Goal: Communication & Community: Ask a question

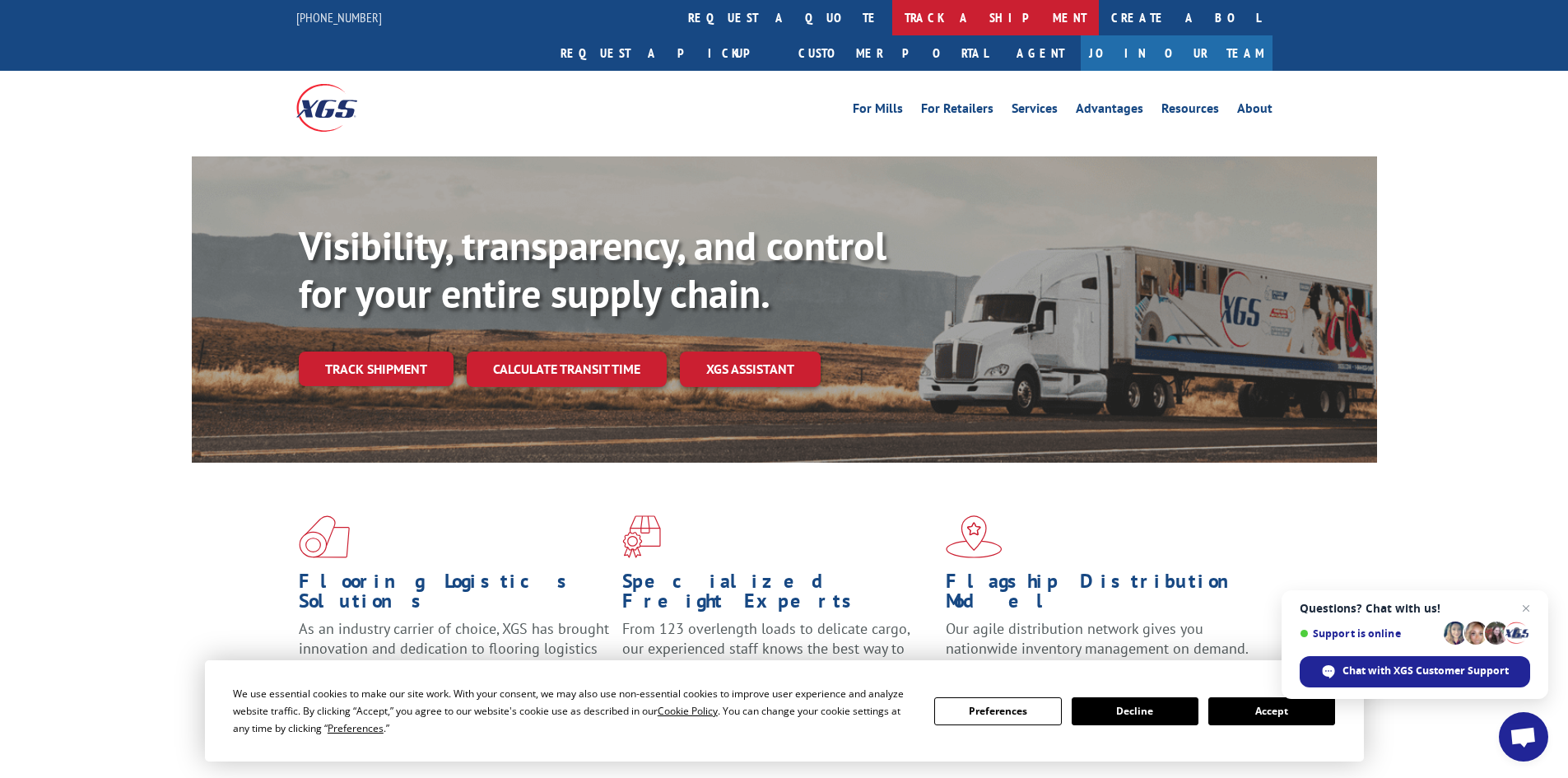
click at [893, 28] on link "track a shipment" at bounding box center [996, 18] width 207 height 35
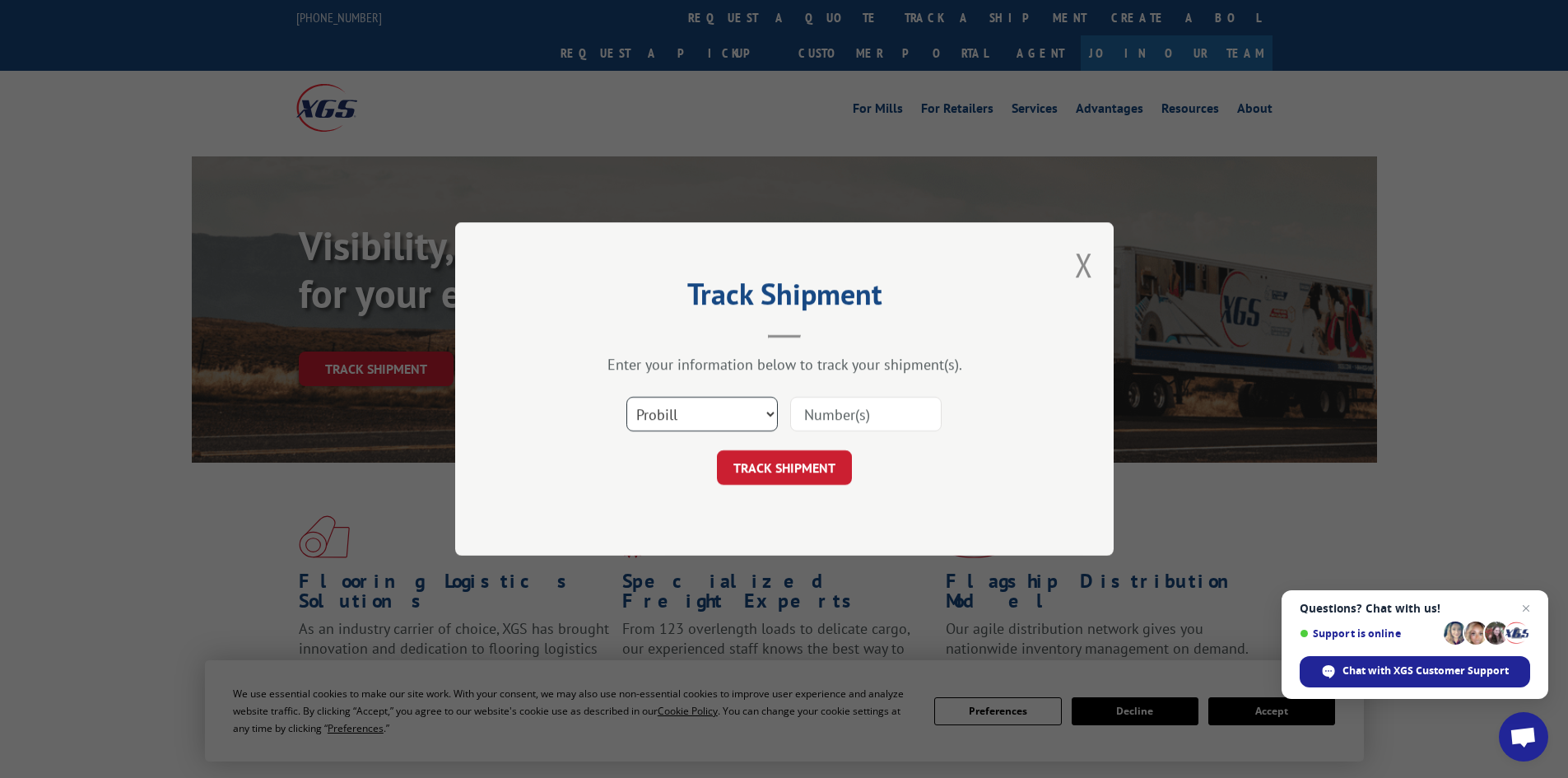
click at [695, 414] on select "Select category... Probill BOL PO" at bounding box center [702, 414] width 152 height 35
select select "bol"
click at [626, 397] on select "Select category... Probill BOL PO" at bounding box center [702, 414] width 152 height 35
click at [837, 415] on input at bounding box center [867, 414] width 152 height 35
paste input "16999102"
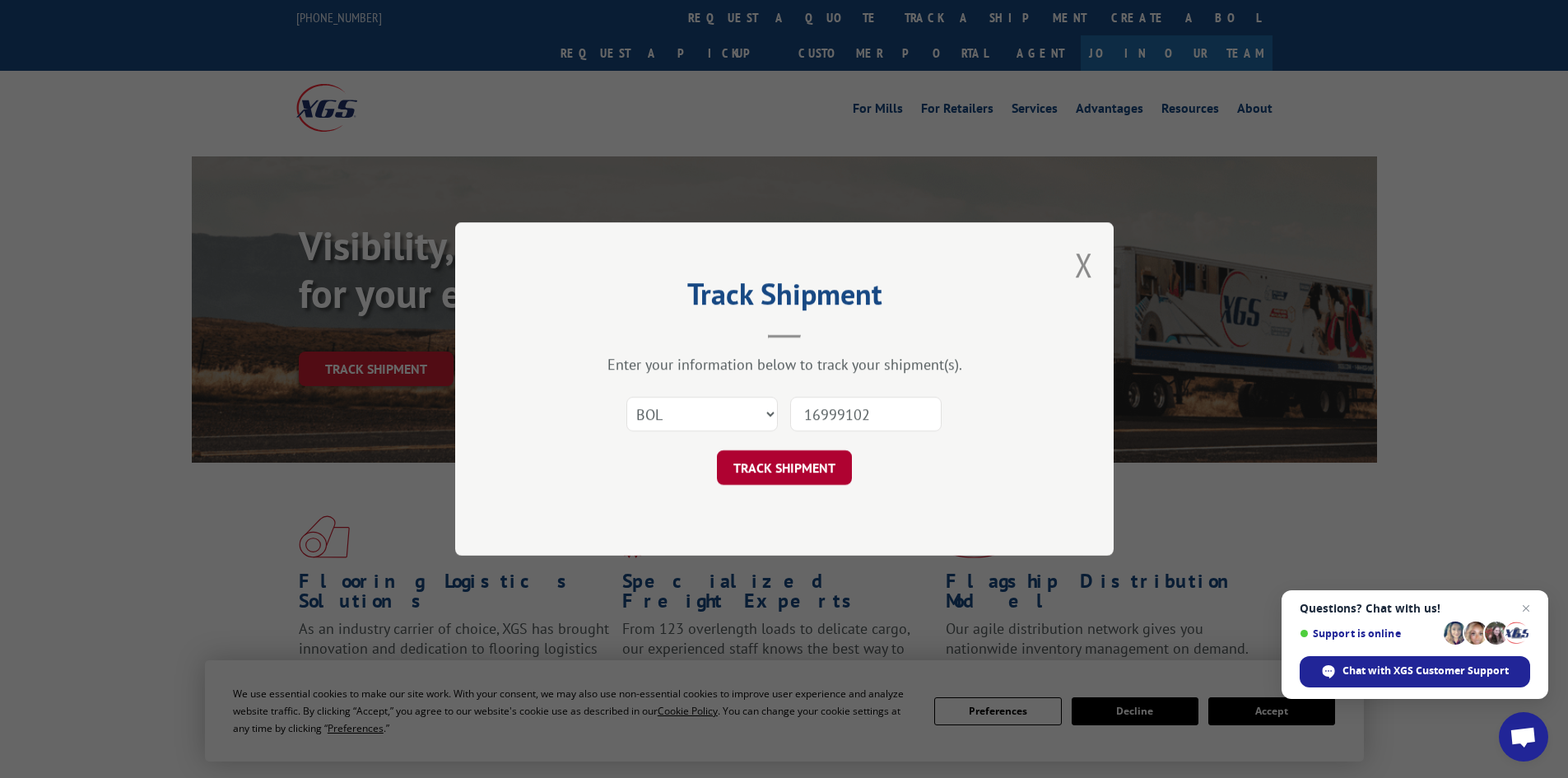
type input "16999102"
click at [781, 458] on button "TRACK SHIPMENT" at bounding box center [785, 467] width 135 height 35
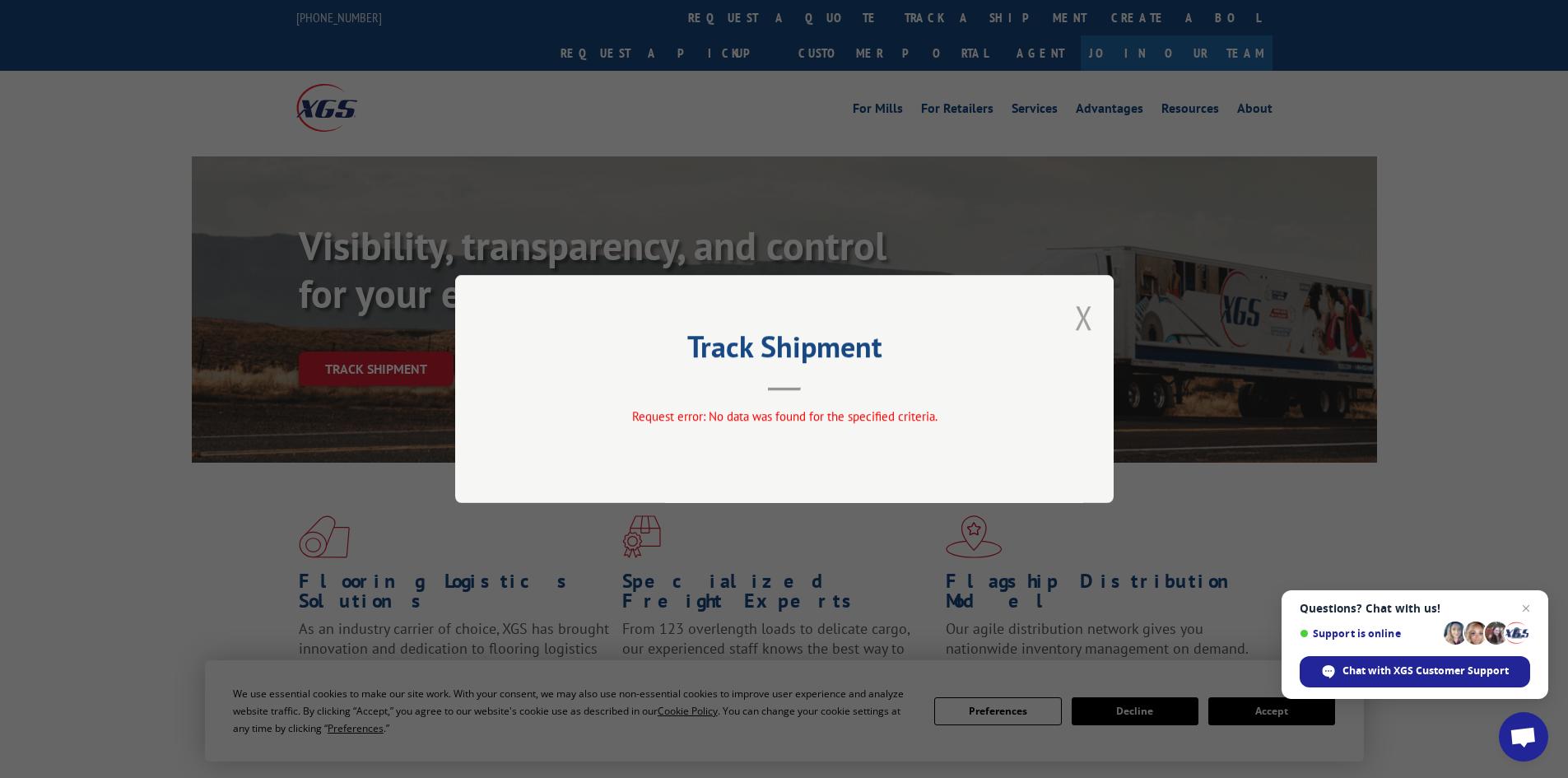
click at [1080, 320] on button "Close modal" at bounding box center [1083, 318] width 18 height 44
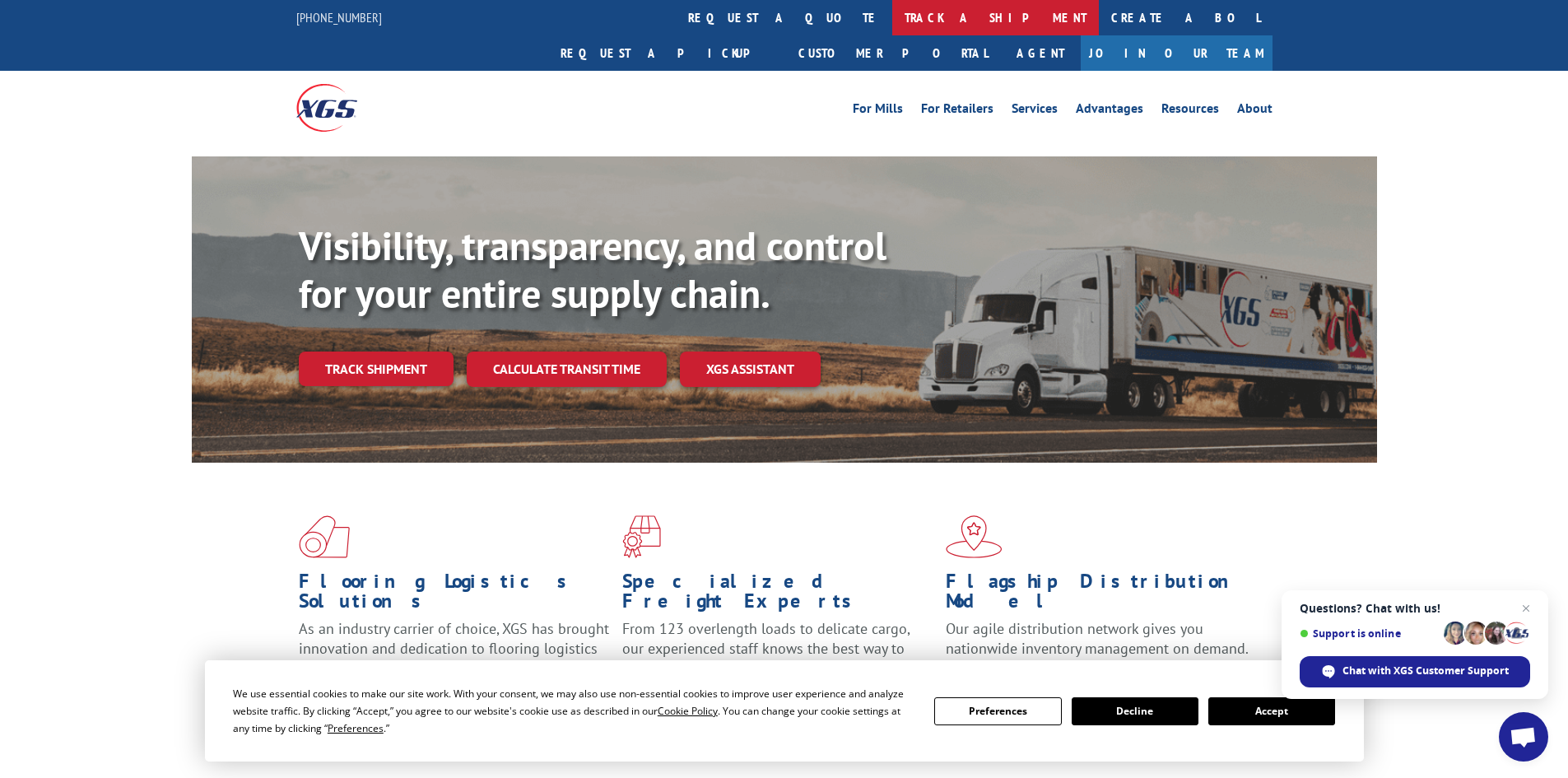
click at [893, 17] on link "track a shipment" at bounding box center [996, 18] width 207 height 35
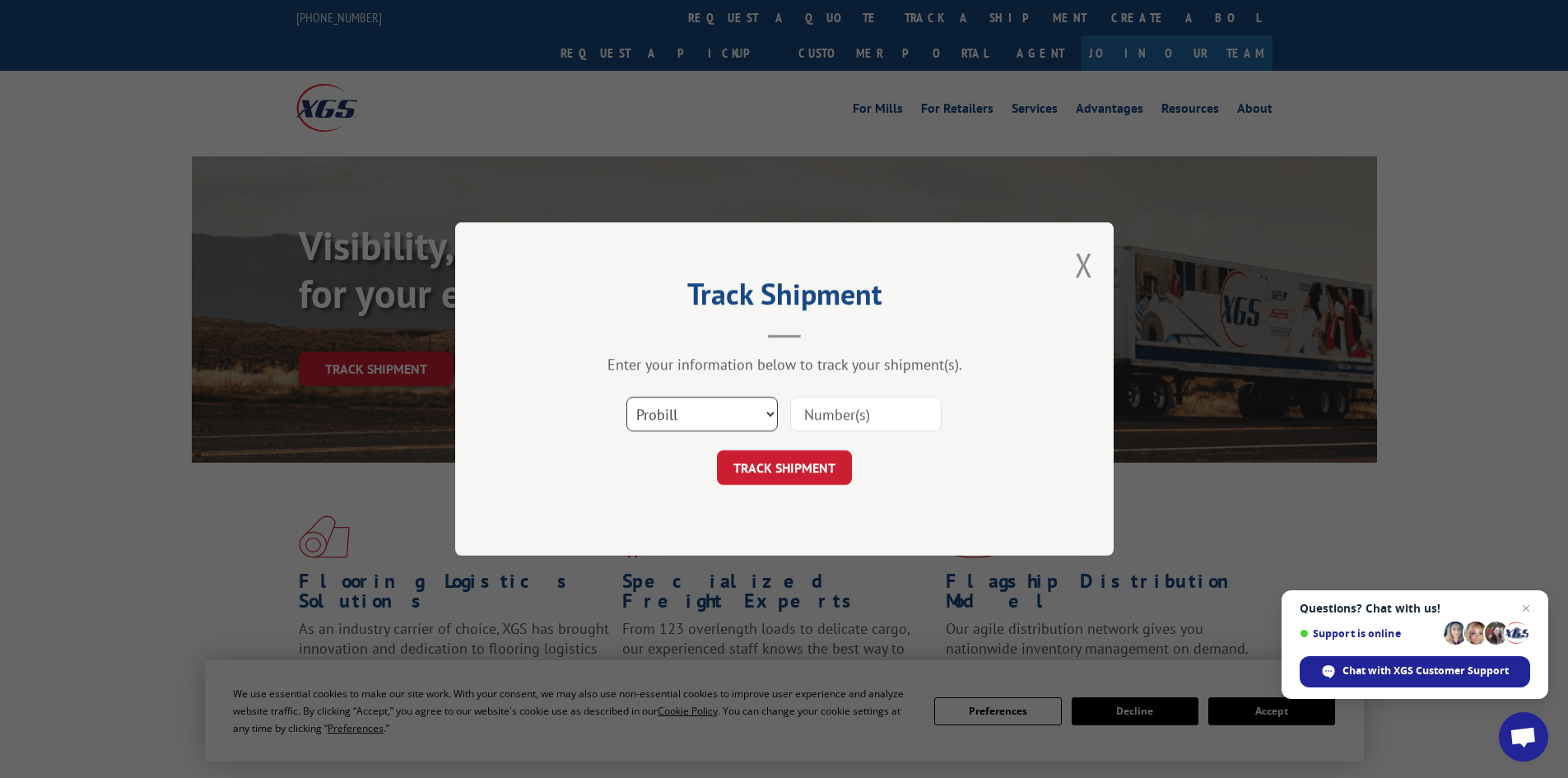
click at [688, 409] on select "Select category... Probill BOL PO" at bounding box center [702, 414] width 152 height 35
select select "po"
click at [626, 397] on select "Select category... Probill BOL PO" at bounding box center [702, 414] width 152 height 35
click at [817, 416] on input at bounding box center [867, 414] width 152 height 35
paste input "01528575"
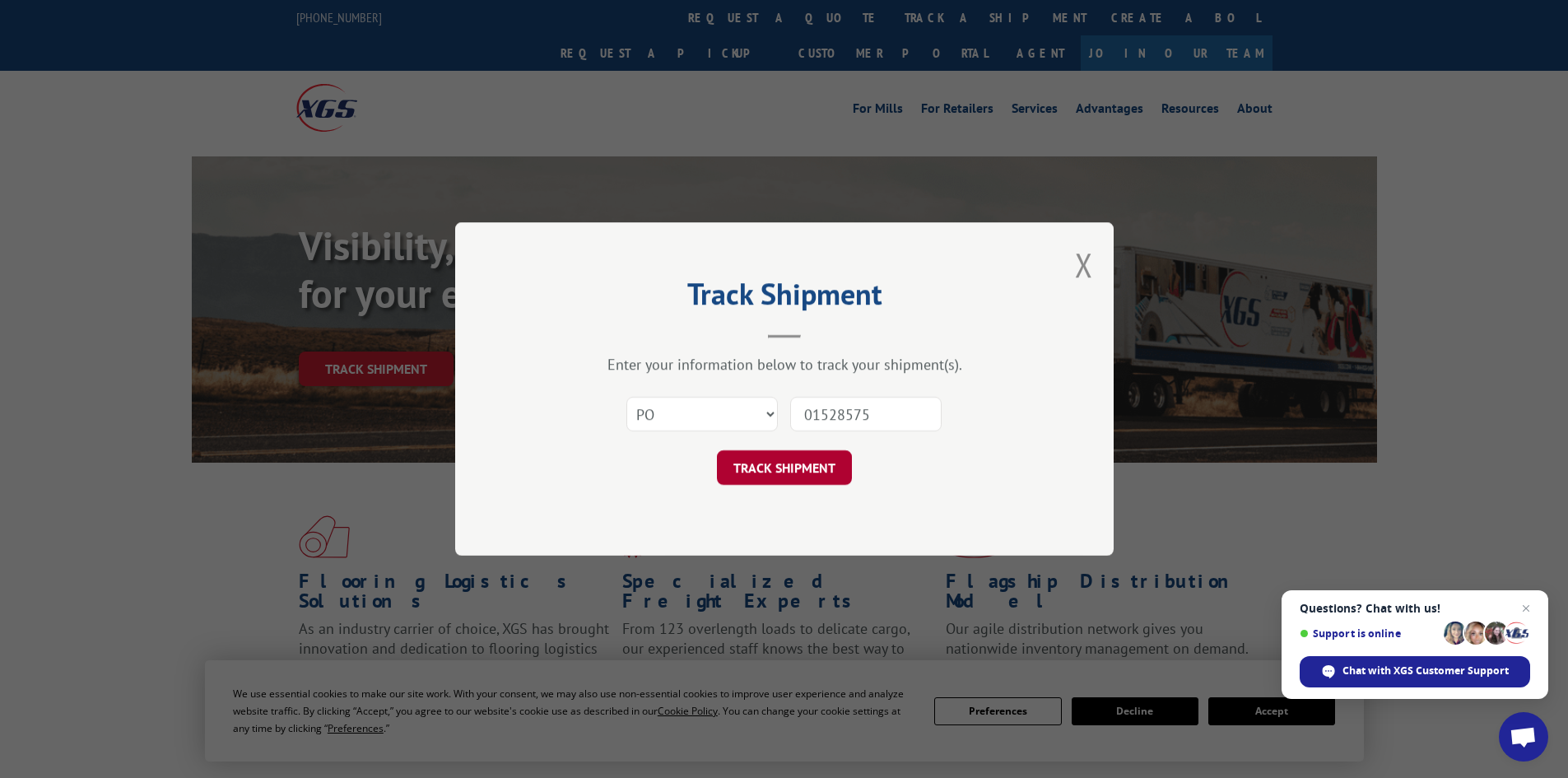
type input "01528575"
click at [772, 464] on button "TRACK SHIPMENT" at bounding box center [785, 467] width 135 height 35
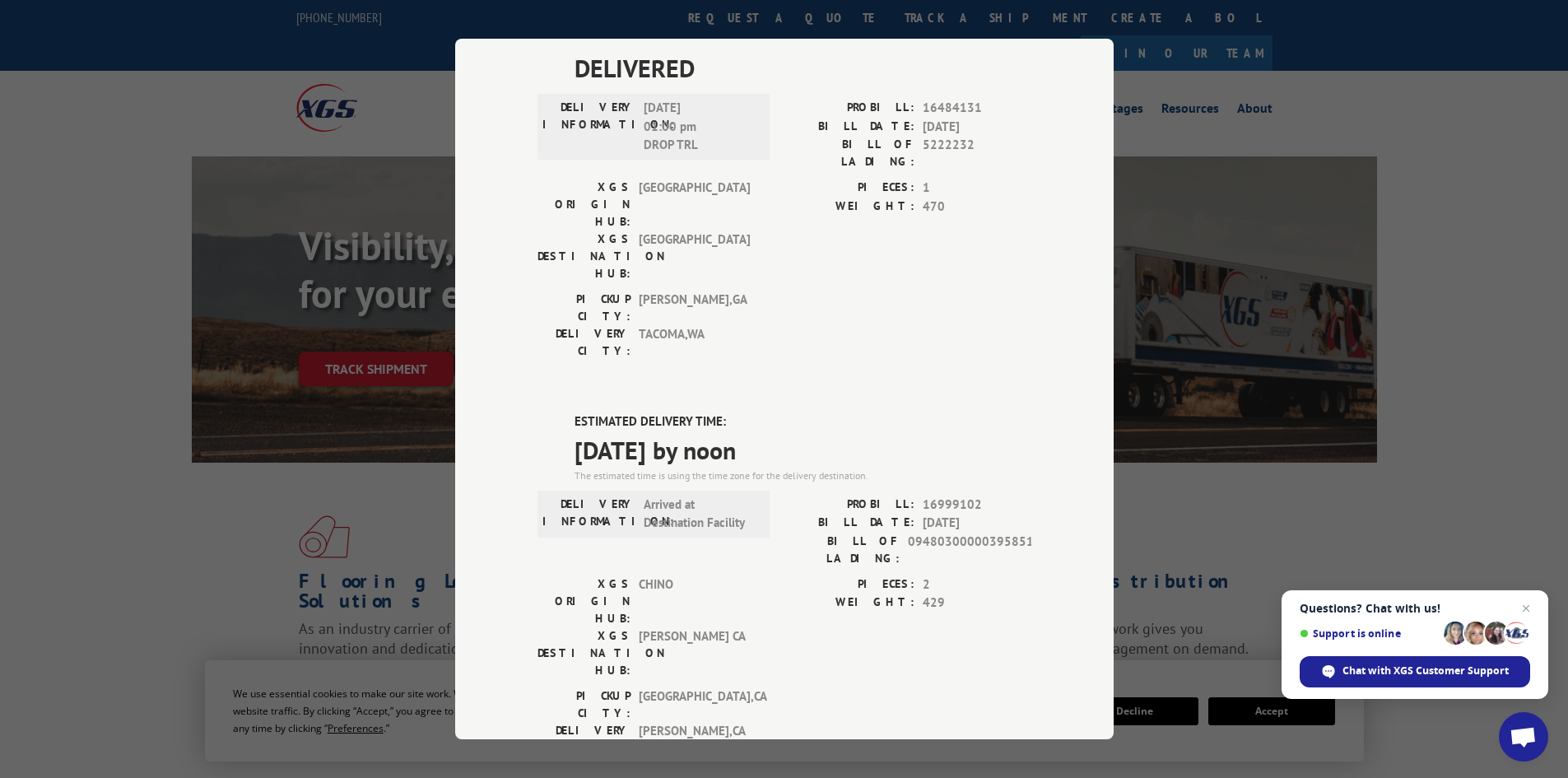
scroll to position [494, 0]
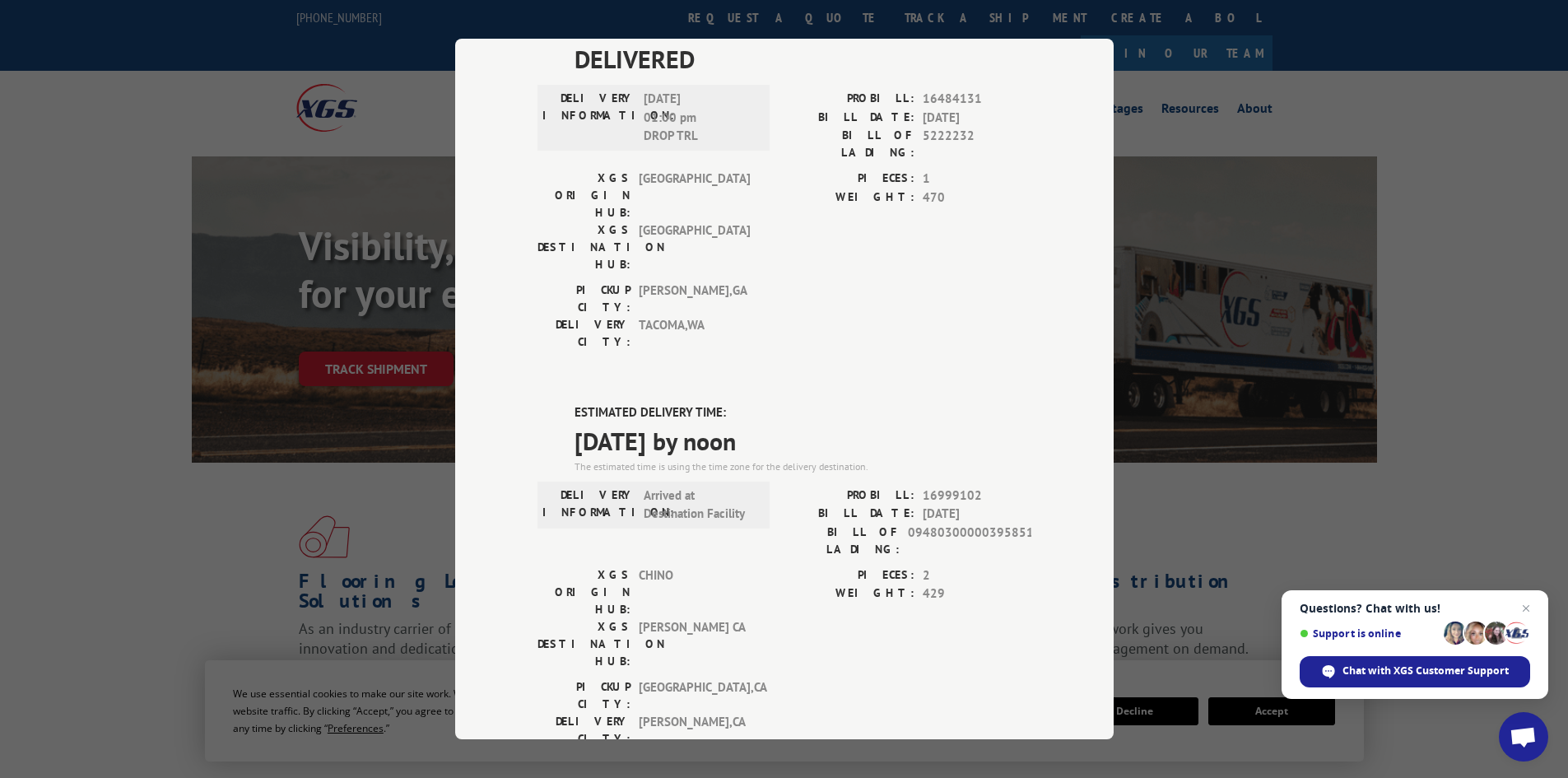
click at [563, 404] on div "ESTIMATED DELIVERY TIME: [DATE] by noon The estimated time is using the time zo…" at bounding box center [785, 700] width 494 height 592
drag, startPoint x: 567, startPoint y: 221, endPoint x: 814, endPoint y: 257, distance: 249.6
click at [814, 404] on div "ESTIMATED DELIVERY TIME: [DATE] by noon The estimated time is using the time zo…" at bounding box center [785, 700] width 494 height 592
copy div "ESTIMATED DELIVERY TIME: [DATE] by noon"
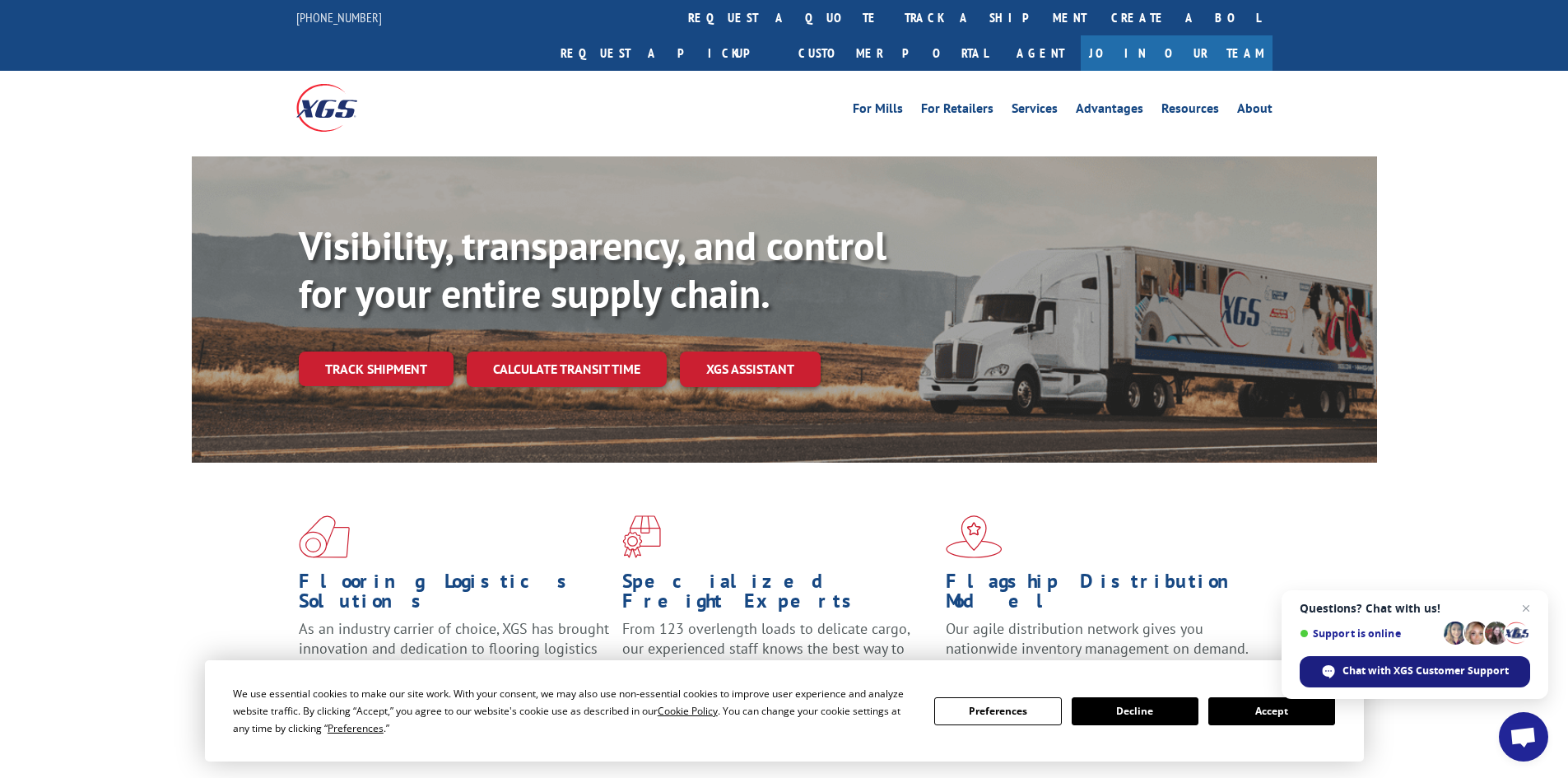
click at [1419, 673] on span "Chat with XGS Customer Support" at bounding box center [1426, 671] width 166 height 15
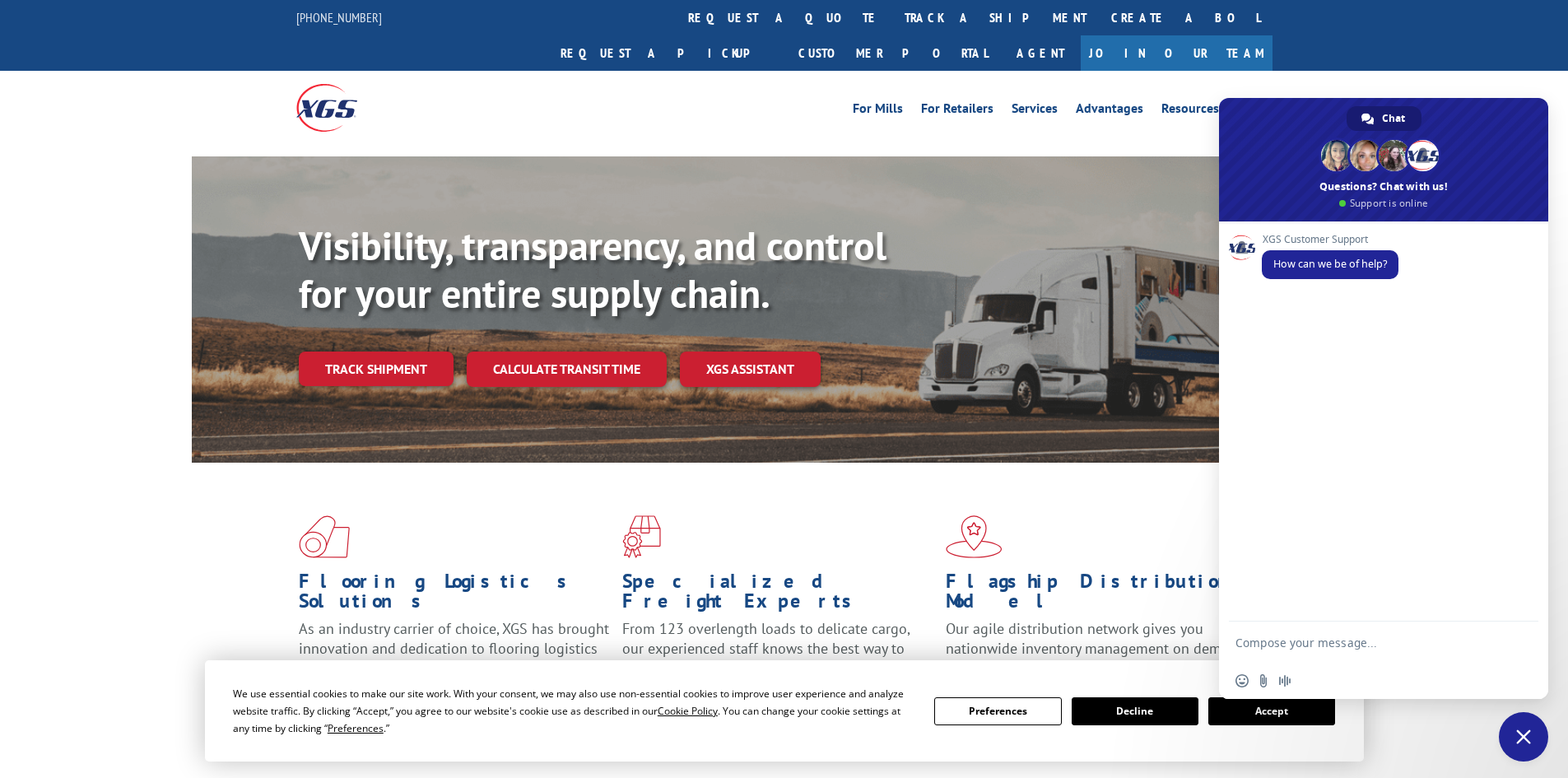
click at [1320, 269] on span "How can we be of help?" at bounding box center [1330, 264] width 114 height 14
drag, startPoint x: 1254, startPoint y: 636, endPoint x: 1253, endPoint y: 647, distance: 11.0
click at [1253, 647] on textarea "Compose your message..." at bounding box center [1367, 641] width 264 height 41
type textarea "W"
click at [1267, 639] on textarea "Compose your message..." at bounding box center [1367, 641] width 264 height 41
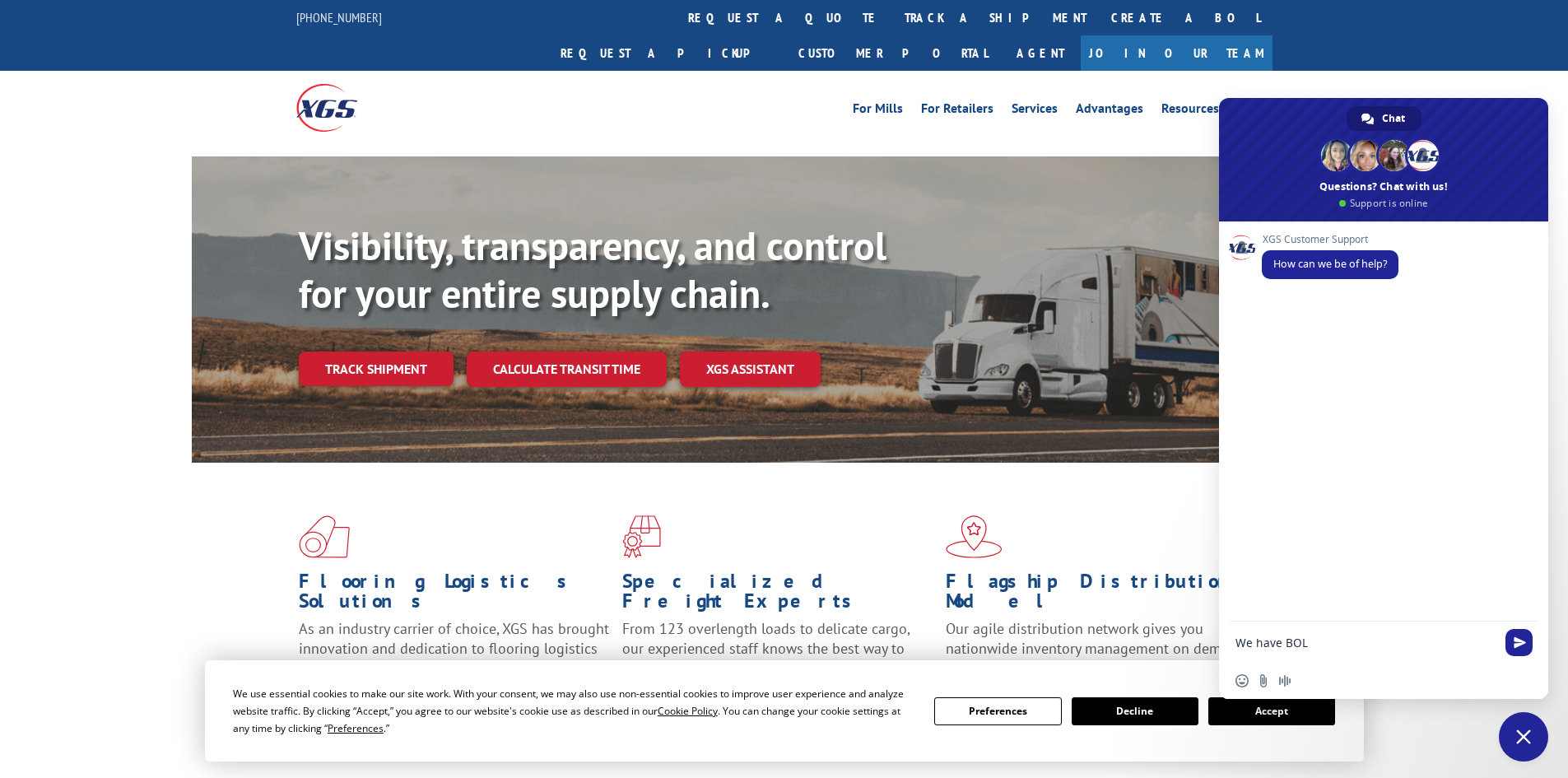
paste textarea "5679019"
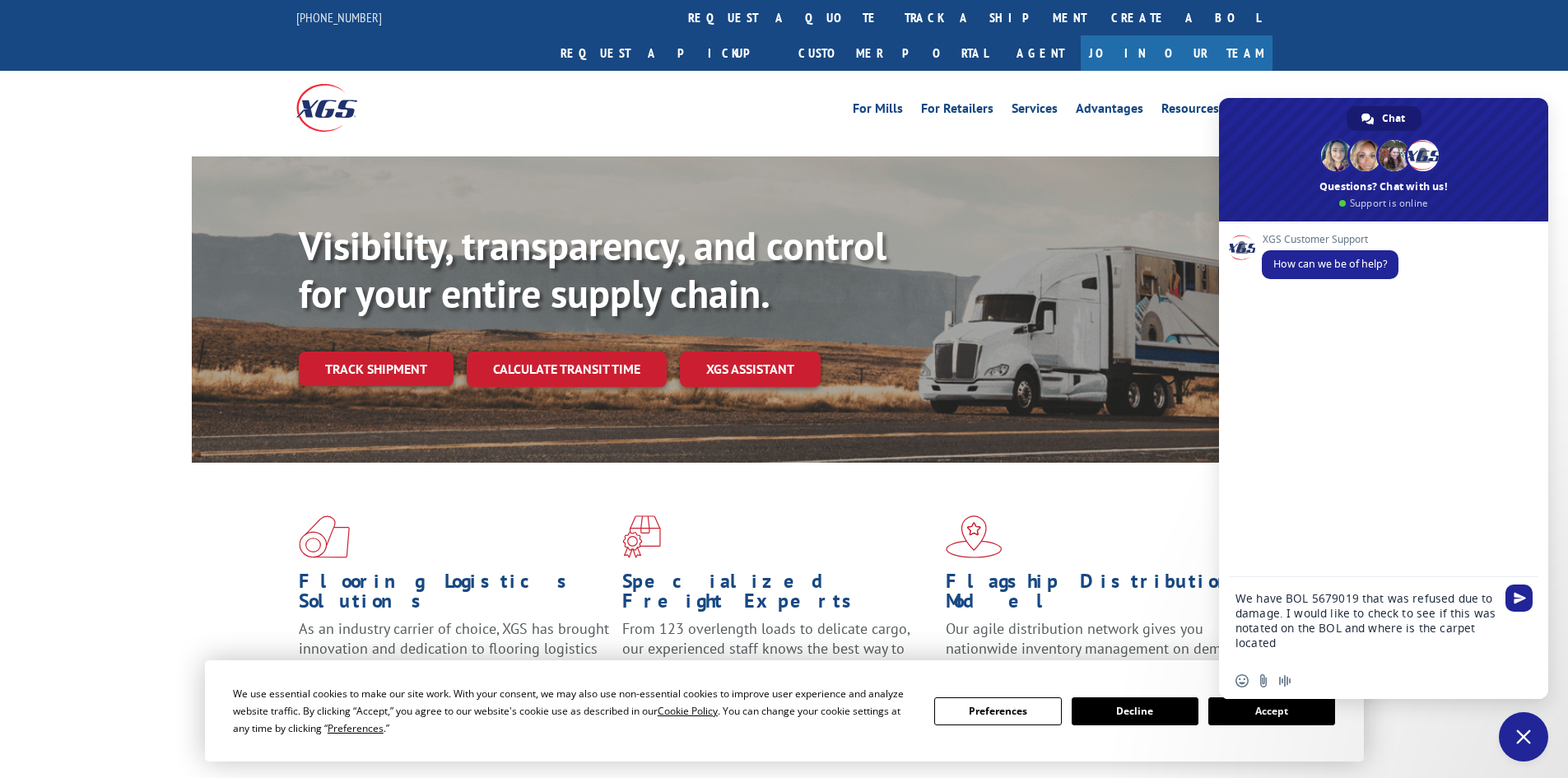
type textarea "We have BOL 5679019 that was refused due to damage. I would like to check to se…"
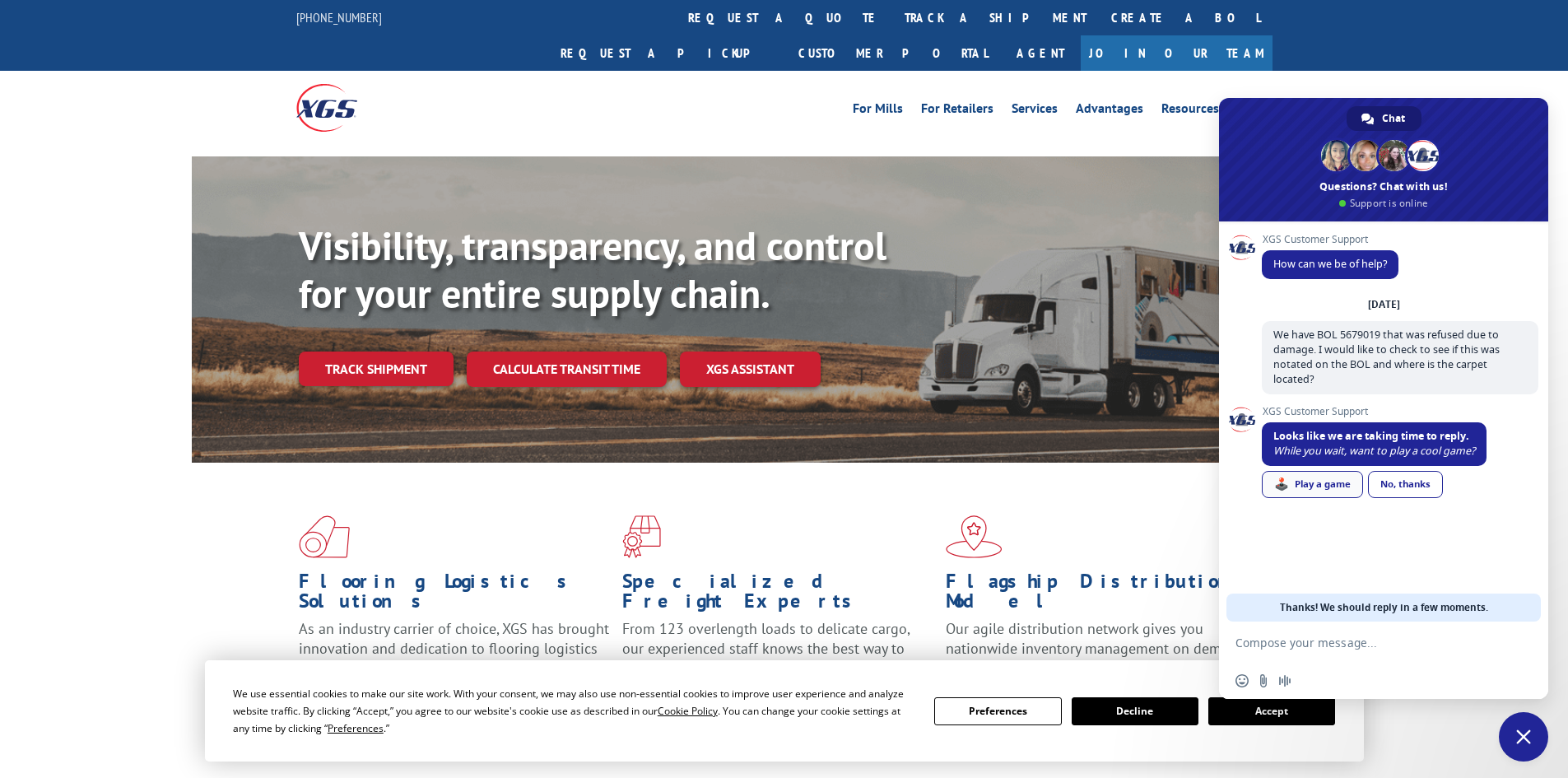
click at [1318, 471] on link "🕹️ Play a game" at bounding box center [1313, 485] width 101 height 27
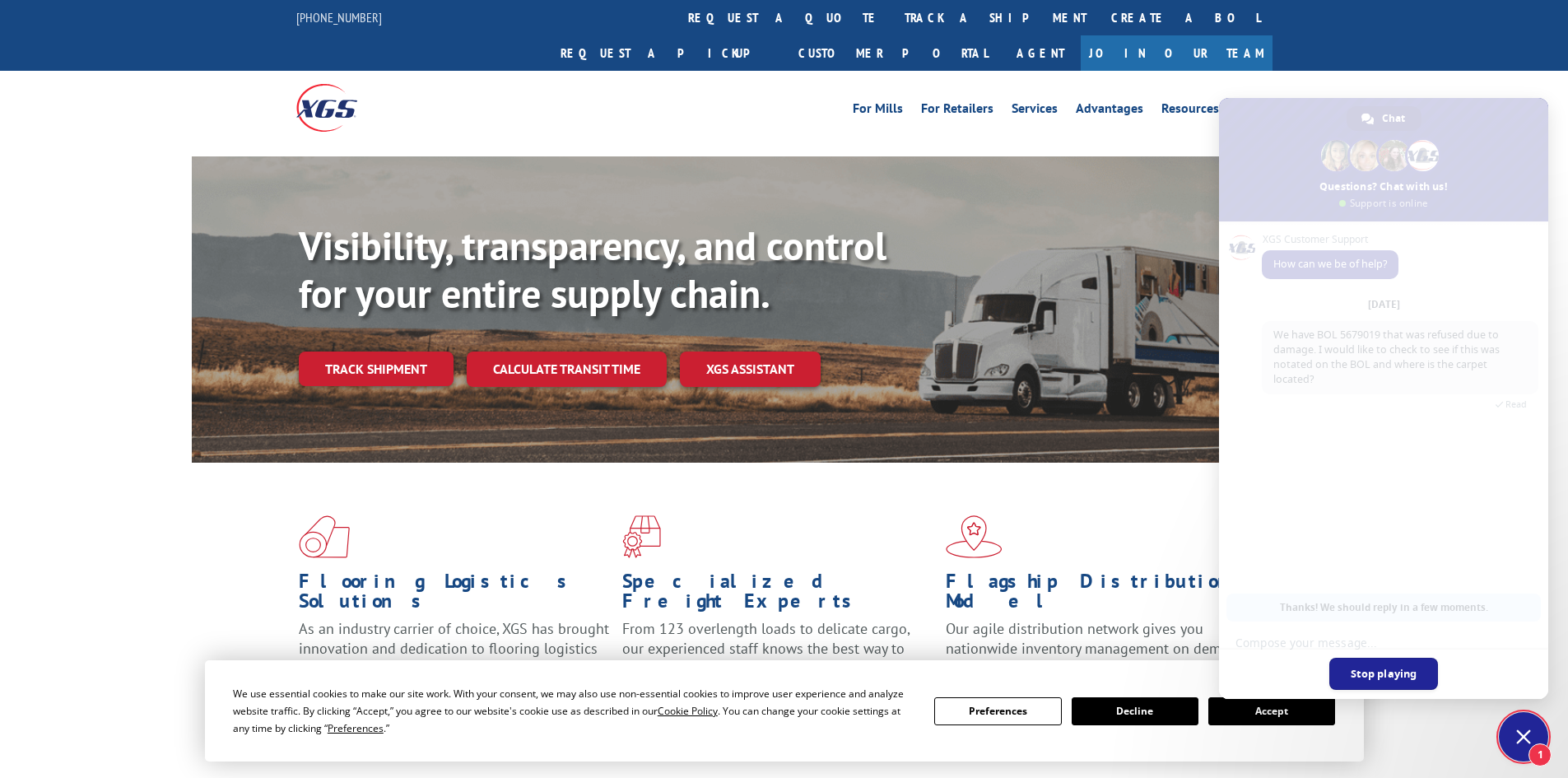
click at [1296, 394] on span "Read" at bounding box center [1400, 402] width 277 height 16
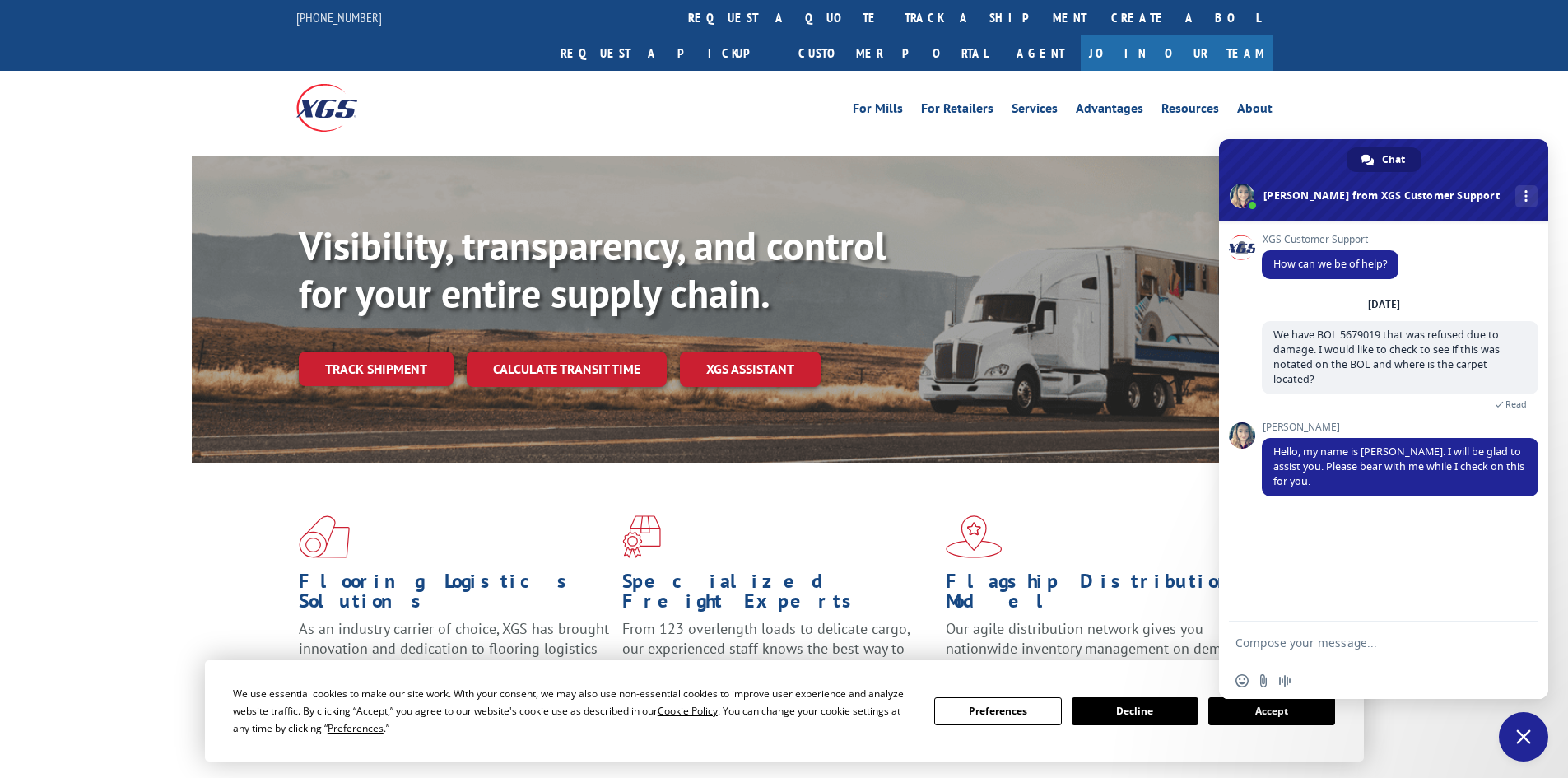
click at [1263, 641] on textarea "Compose your message..." at bounding box center [1367, 641] width 264 height 41
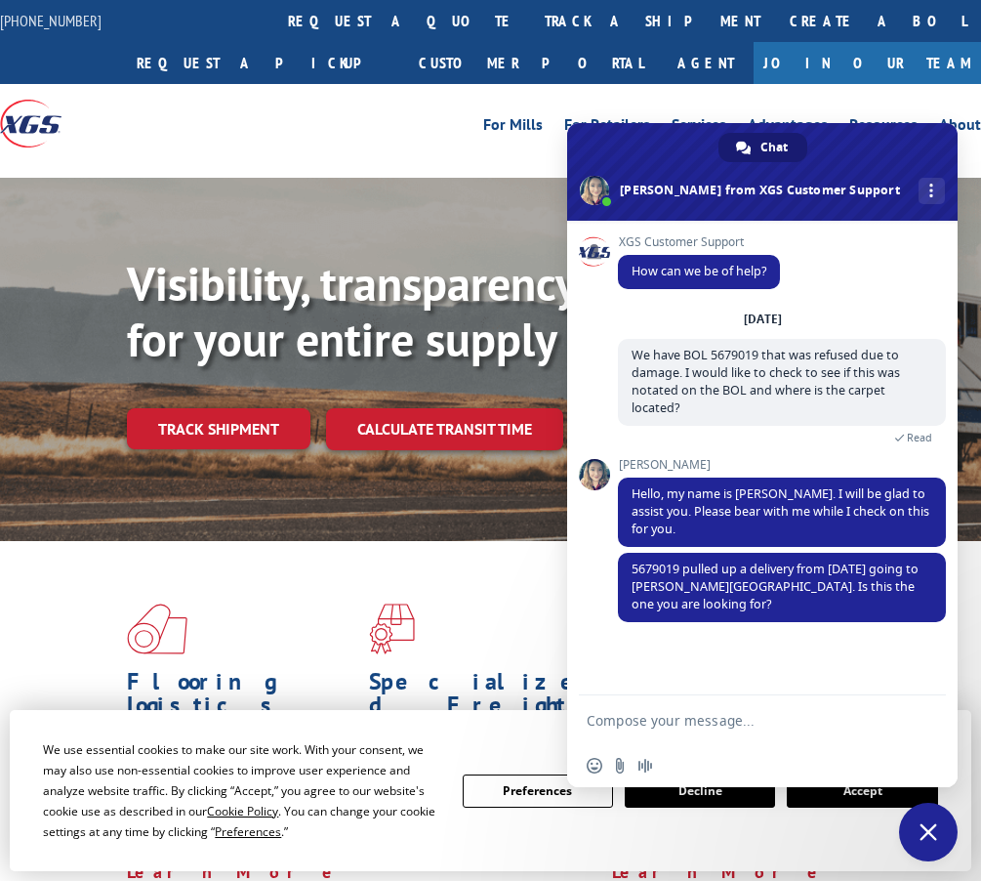
click at [625, 720] on textarea "Compose your message..." at bounding box center [743, 719] width 313 height 49
type textarea "Yes, this is the one."
click at [924, 719] on span "Send" at bounding box center [924, 720] width 15 height 15
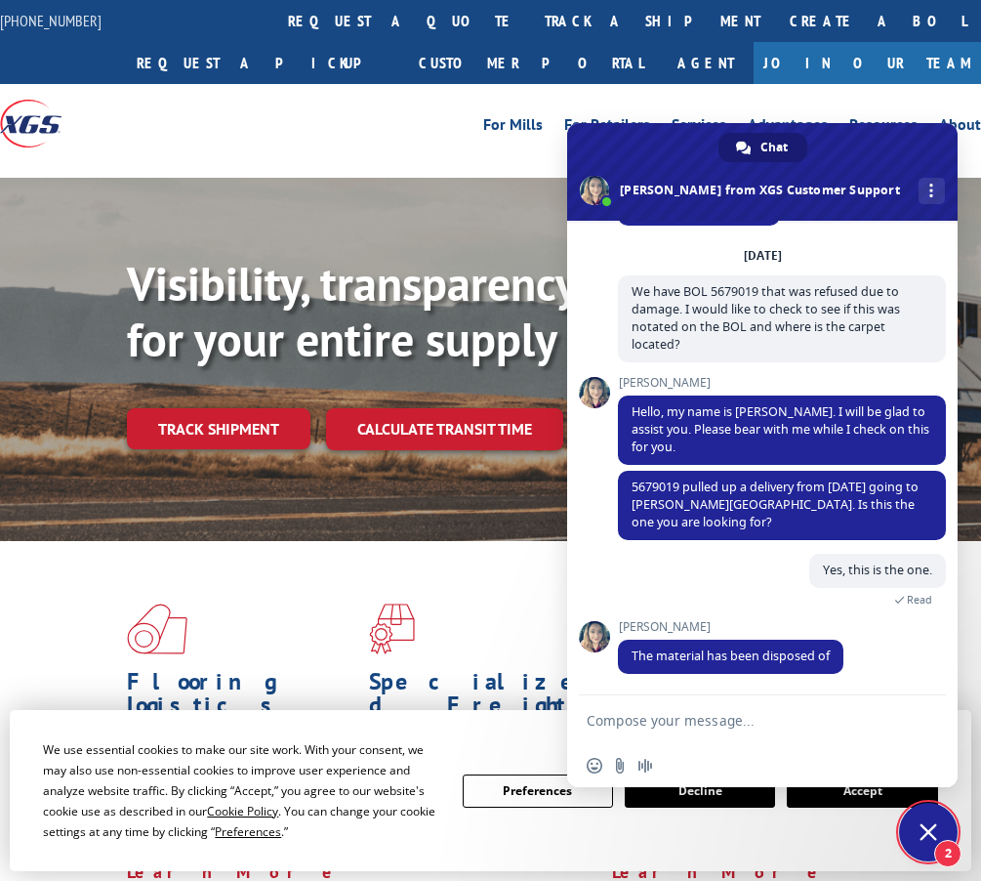
scroll to position [121, 0]
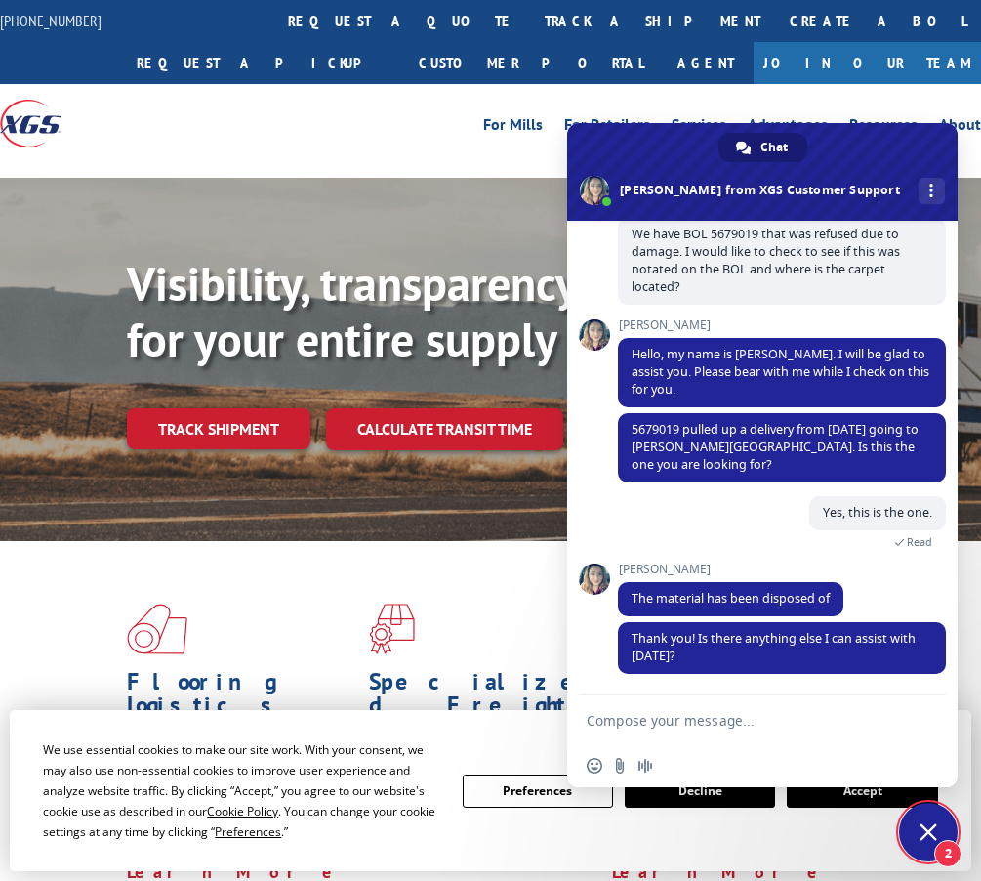
click at [642, 718] on textarea "Compose your message..." at bounding box center [743, 719] width 313 height 49
type textarea "I"
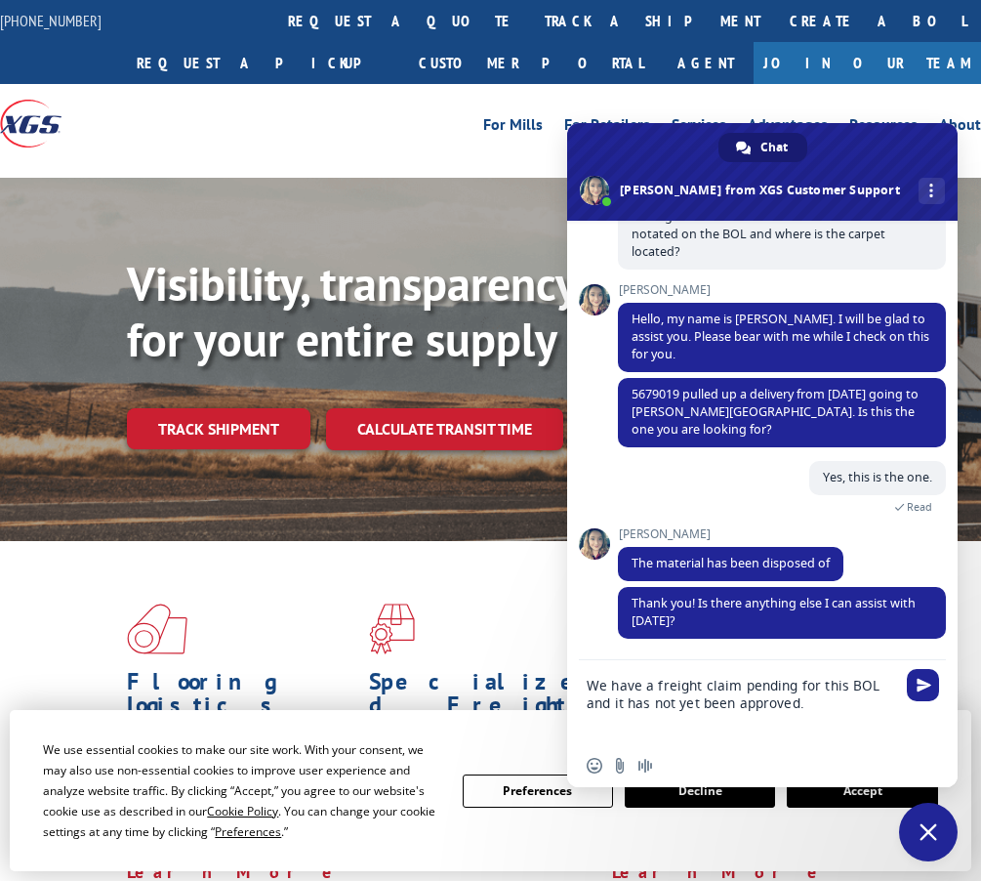
scroll to position [195, 0]
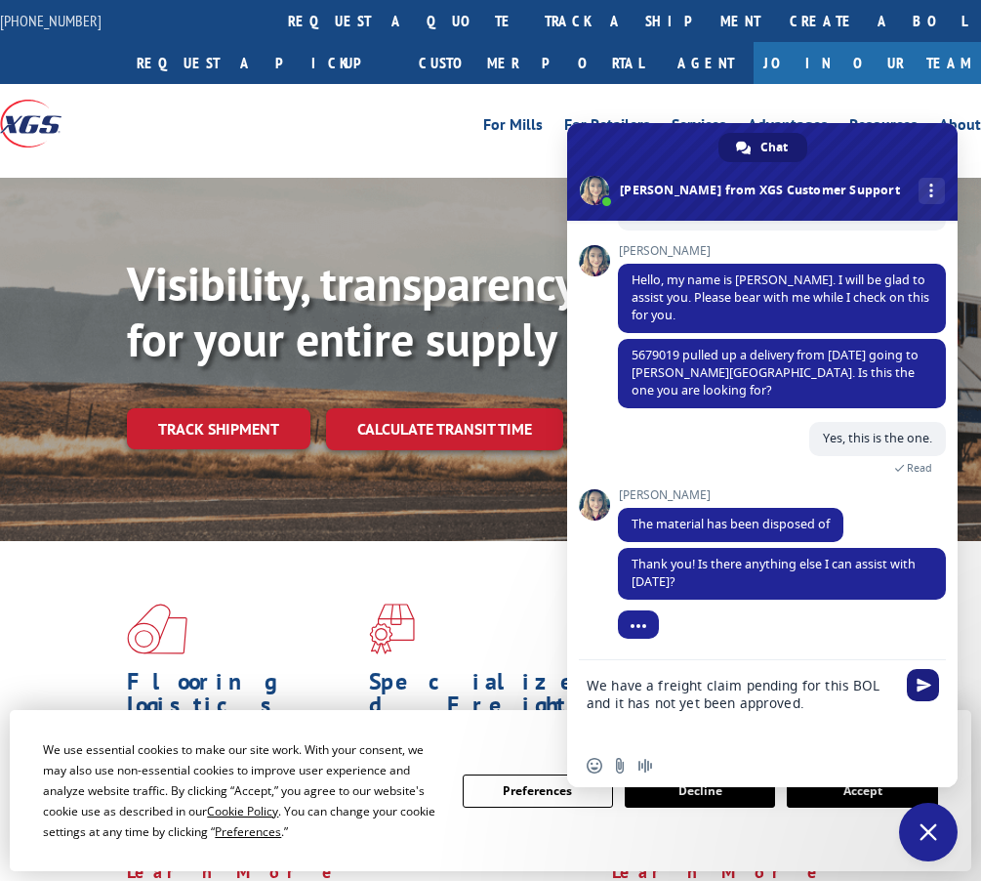
type textarea "We have a freight claim pending for this BOL and it has not yet been approved."
click at [925, 693] on span "Send" at bounding box center [923, 685] width 32 height 32
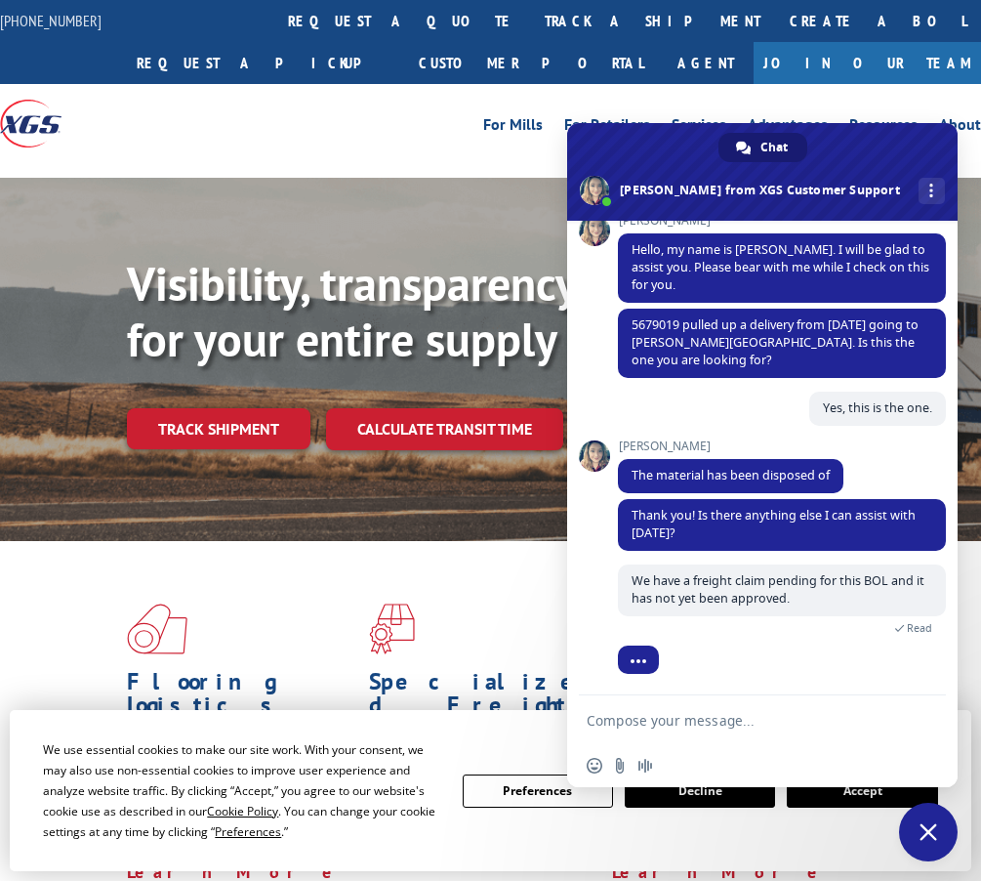
scroll to position [307, 0]
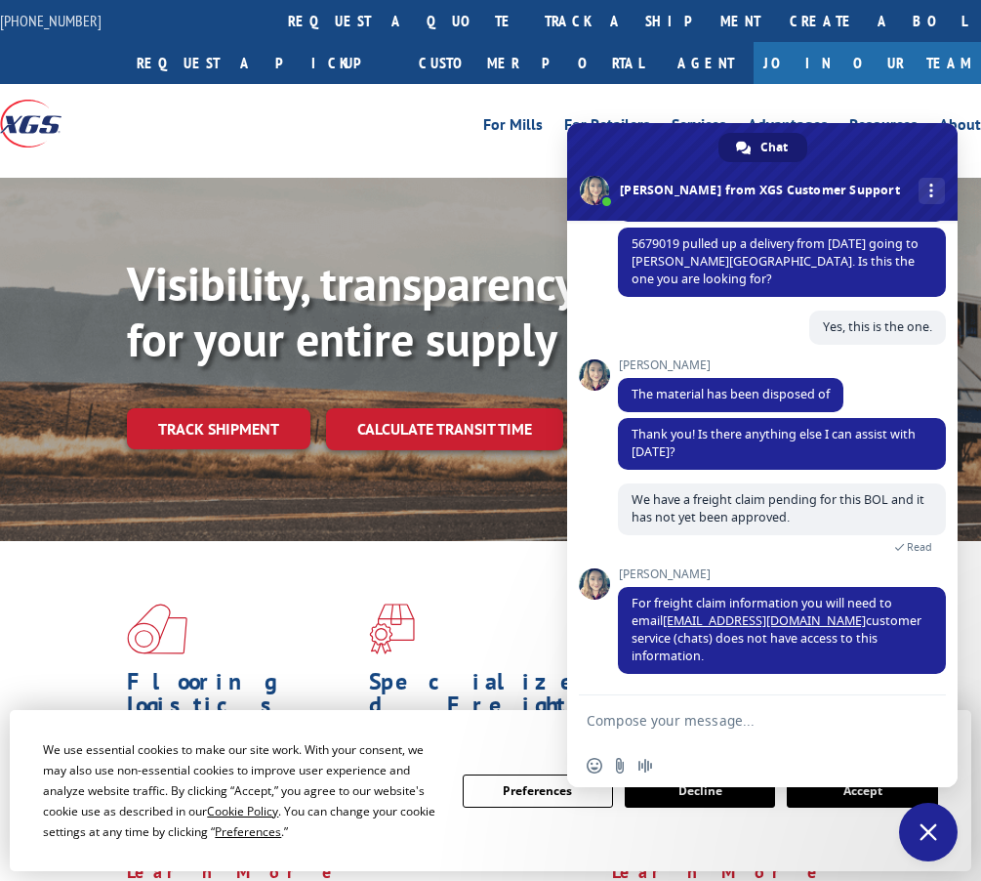
click at [642, 706] on textarea "Compose your message..." at bounding box center [743, 719] width 313 height 49
type textarea "Okay, Thank You so much for the information!"
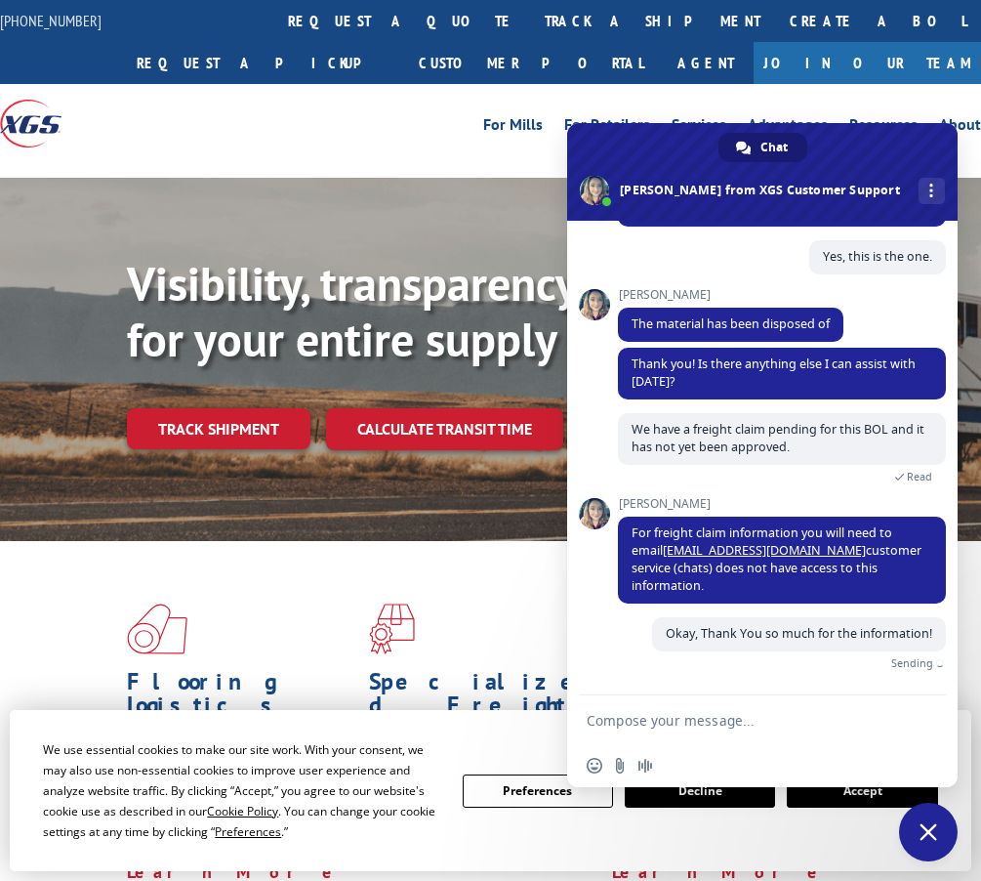
scroll to position [354, 0]
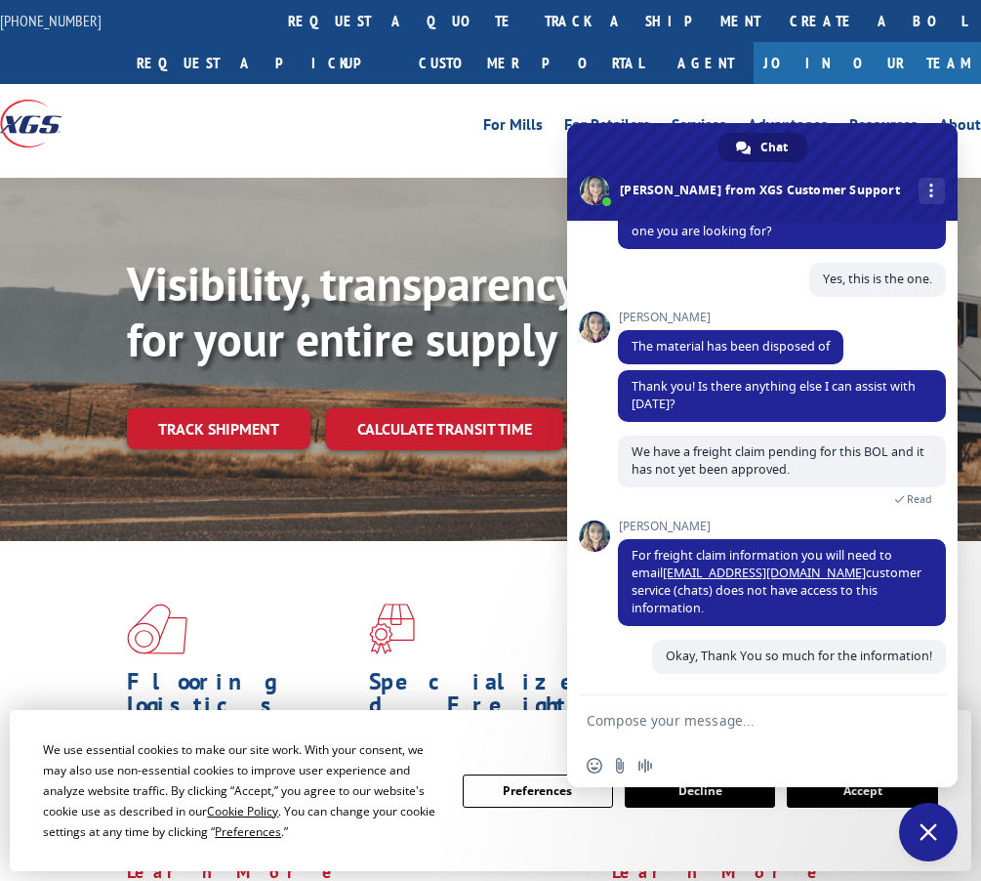
click at [383, 133] on div "For Mills For Retailers Services Advantages Resources About For Mills For Retai…" at bounding box center [613, 123] width 736 height 29
